Goal: Check status: Check status

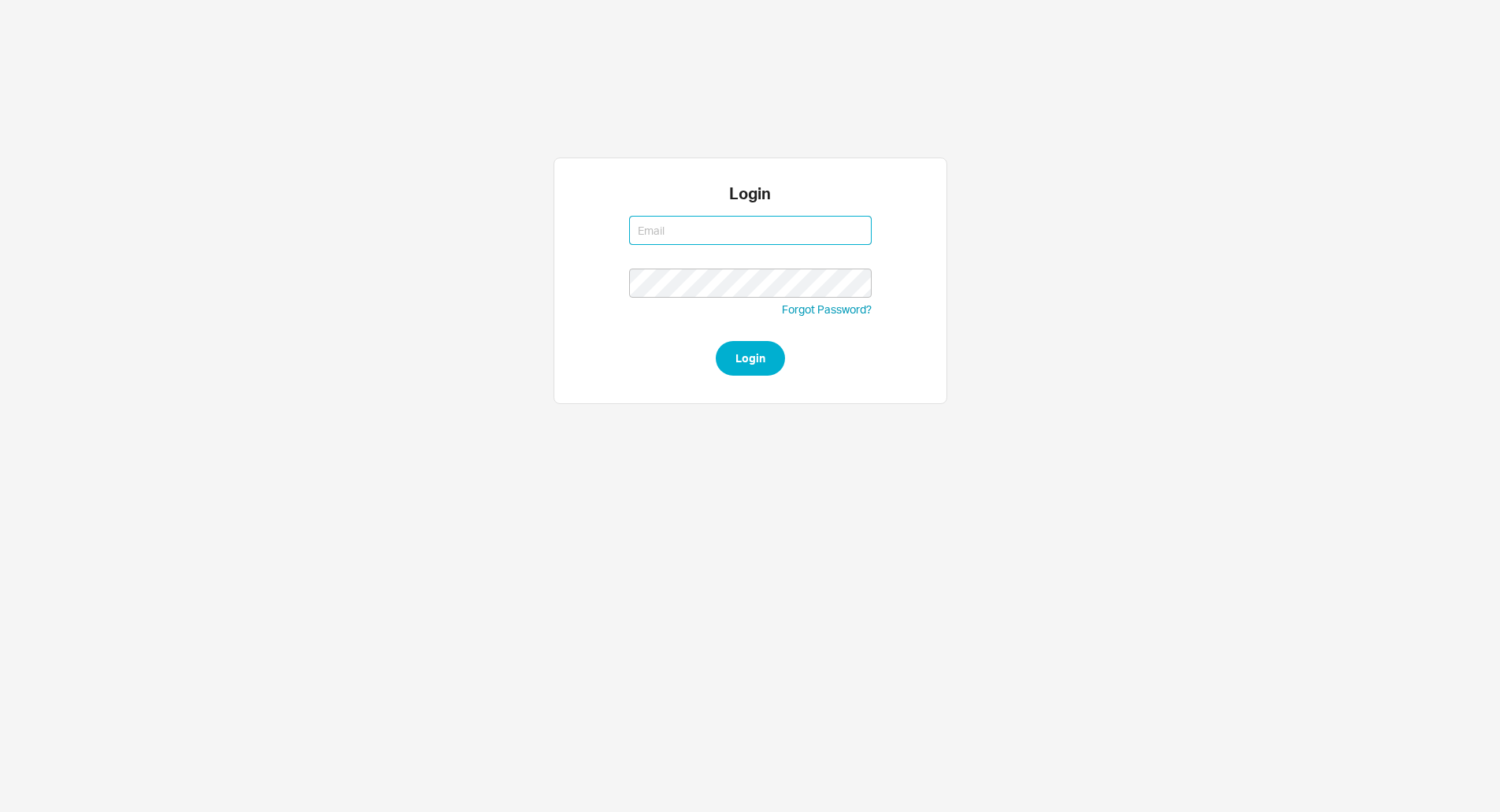
type input "[PERSON_NAME][EMAIL_ADDRESS][DOMAIN_NAME]"
click at [716, 341] on button "Login" at bounding box center [750, 358] width 70 height 35
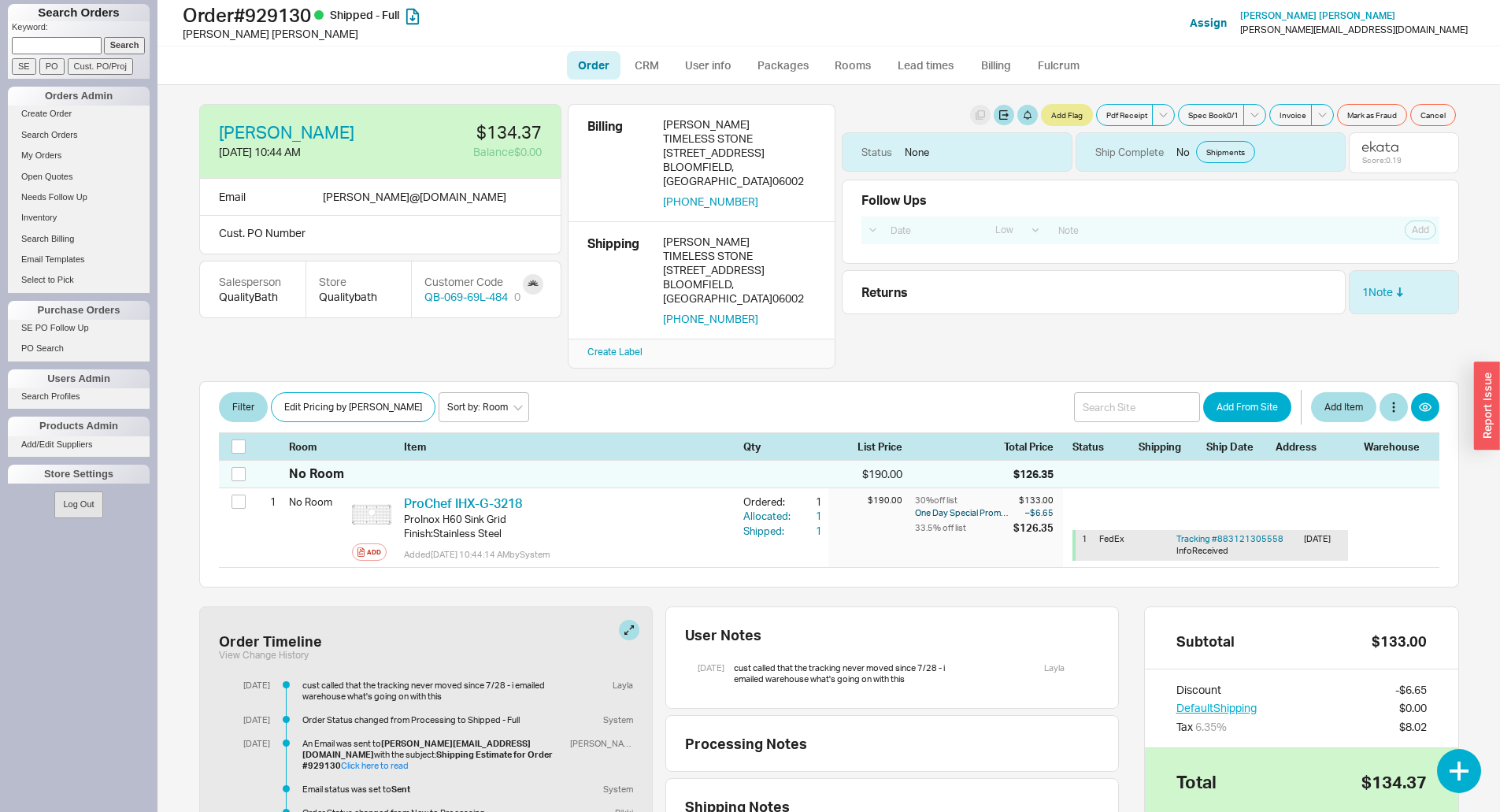
select select "LOW"
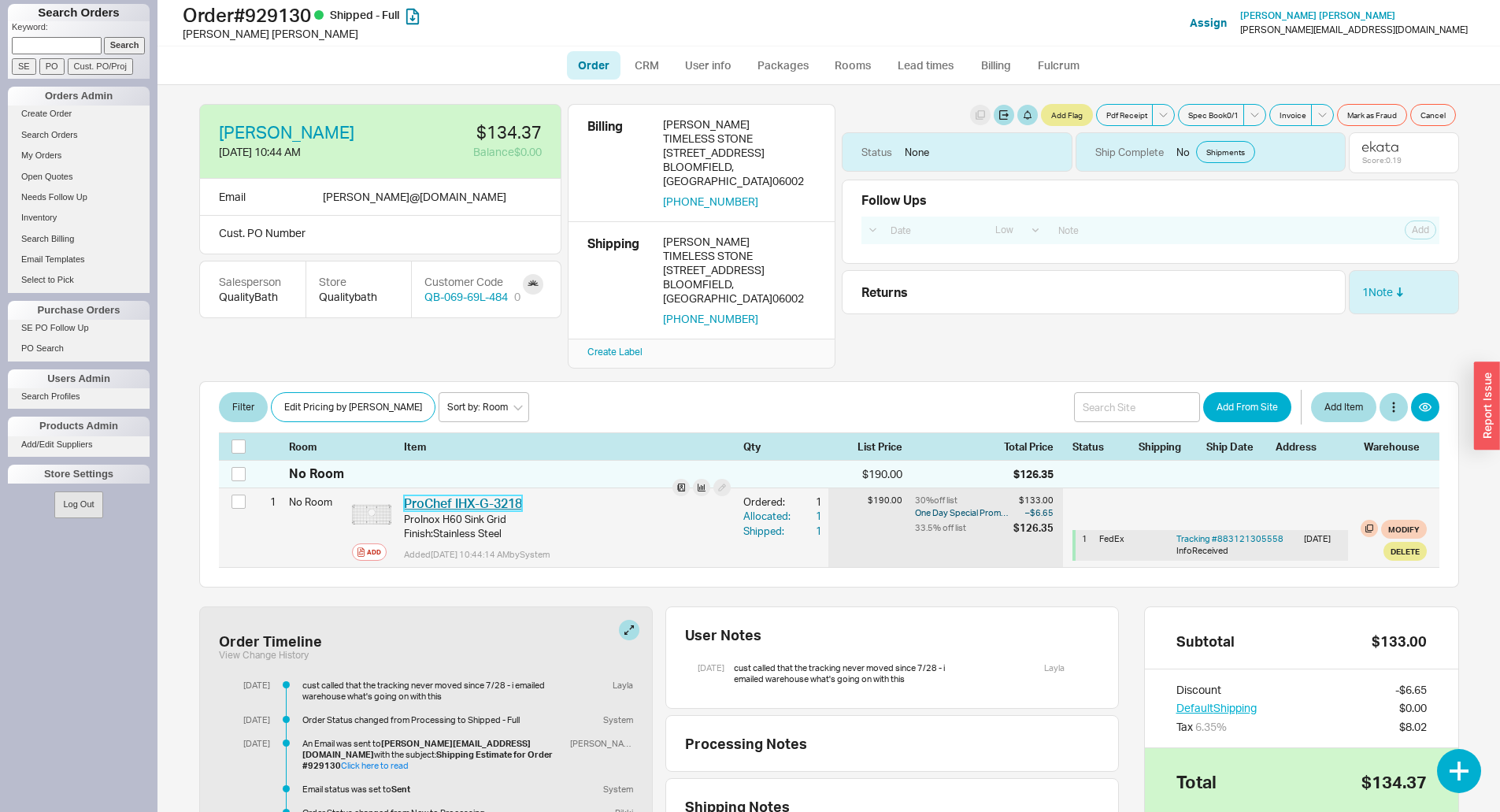
click at [491, 495] on link "ProChef IHX-G-3218" at bounding box center [463, 503] width 118 height 16
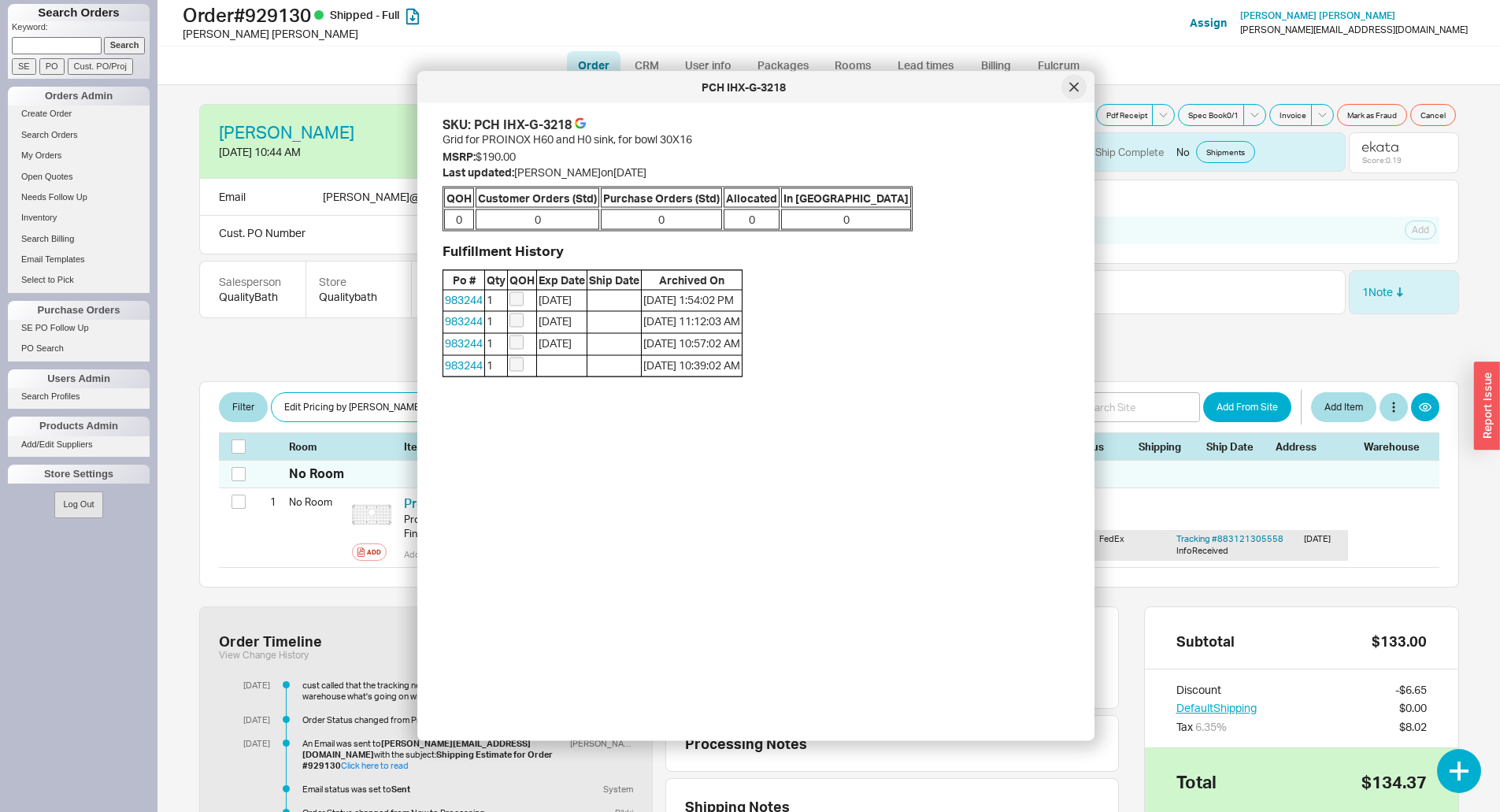
click at [1071, 80] on div at bounding box center [1075, 88] width 25 height 25
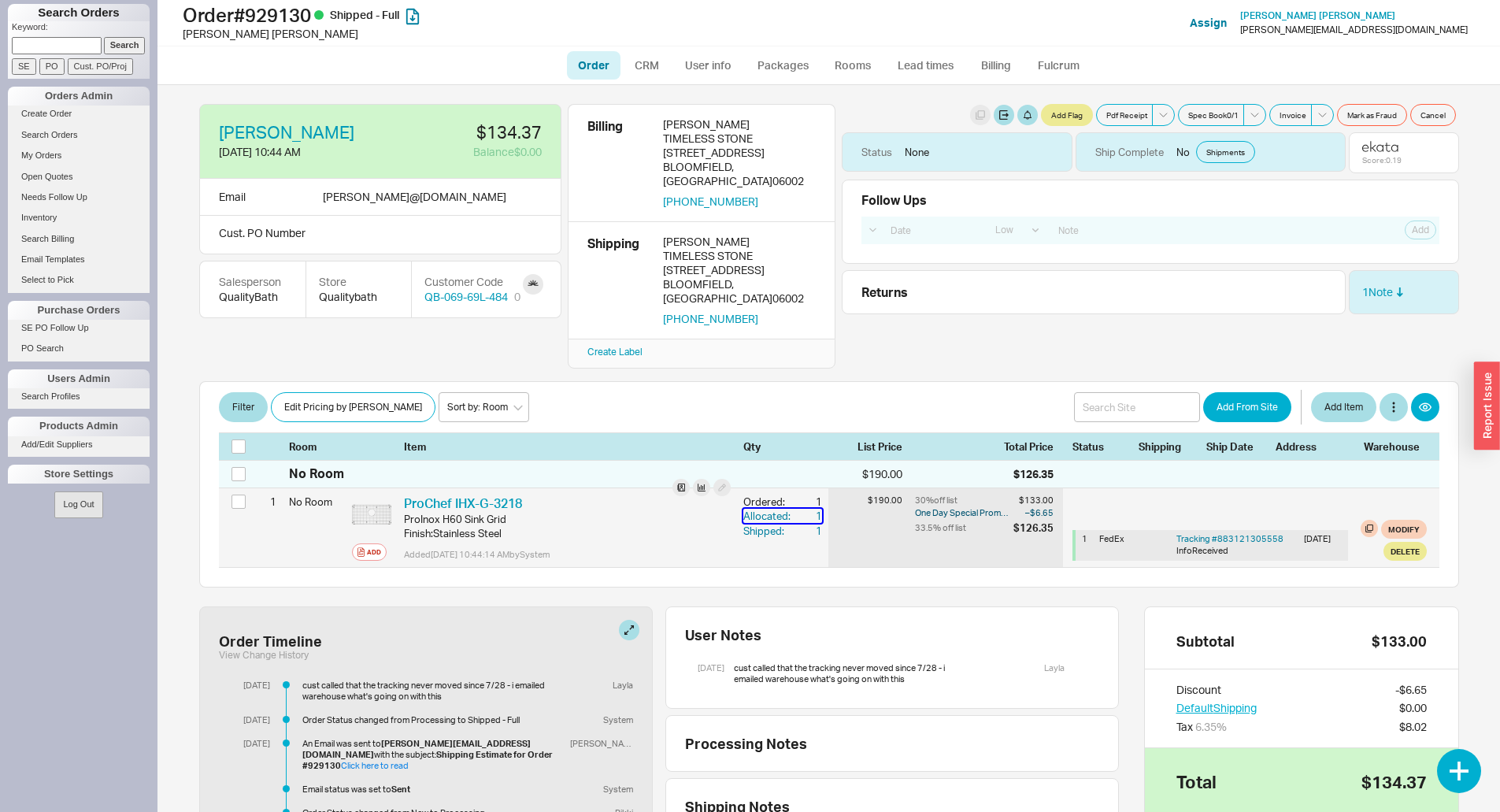
click at [770, 508] on div "Allocated:" at bounding box center [769, 516] width 51 height 14
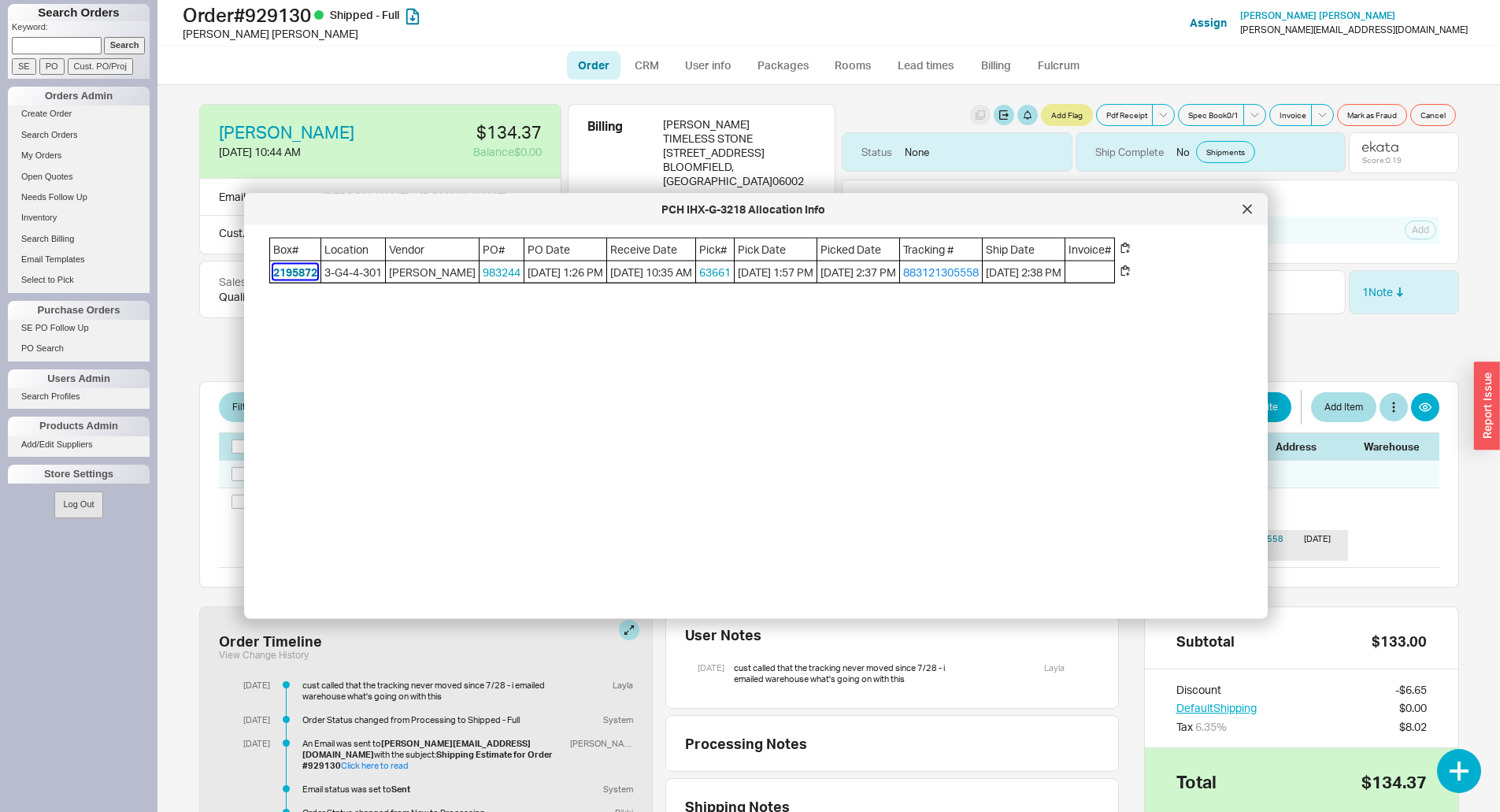
click at [296, 275] on button "2195872" at bounding box center [296, 272] width 44 height 16
click at [1256, 190] on div "Follow Ups Show Completed Select a Date Now One hour One day Two Days One Month…" at bounding box center [1151, 221] width 618 height 85
click at [1252, 207] on icon at bounding box center [1248, 210] width 9 height 9
